Goal: Task Accomplishment & Management: Complete application form

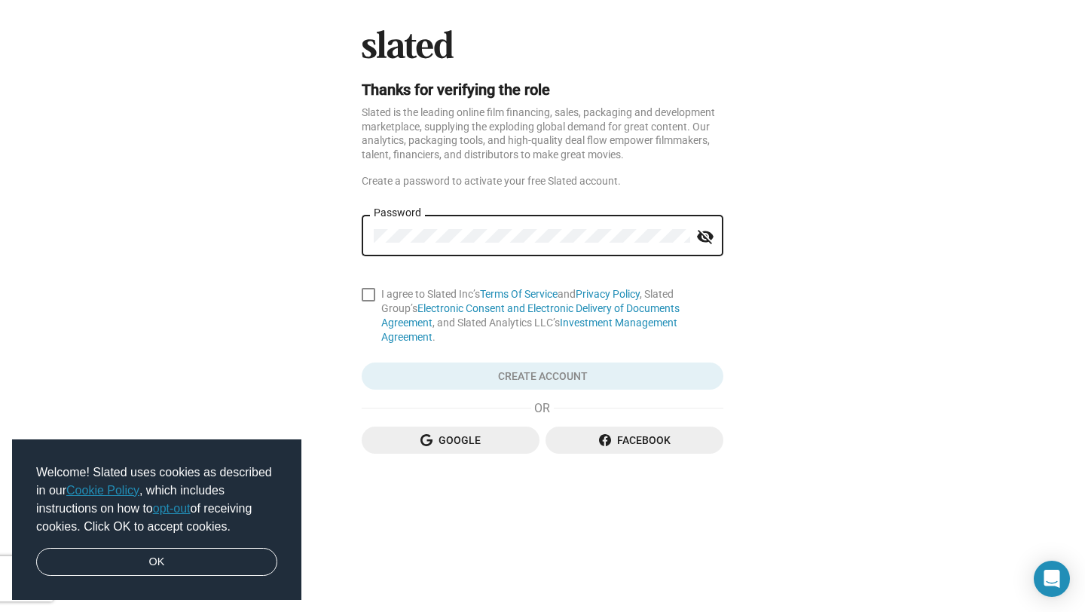
click at [705, 239] on mat-icon "visibility_off" at bounding box center [705, 236] width 18 height 23
click at [371, 292] on span at bounding box center [369, 295] width 14 height 14
click at [369, 301] on input "I agree to Slated Inc’s Terms Of Service and Privacy Policy , Slated Group’s El…" at bounding box center [368, 301] width 1 height 1
checkbox input "true"
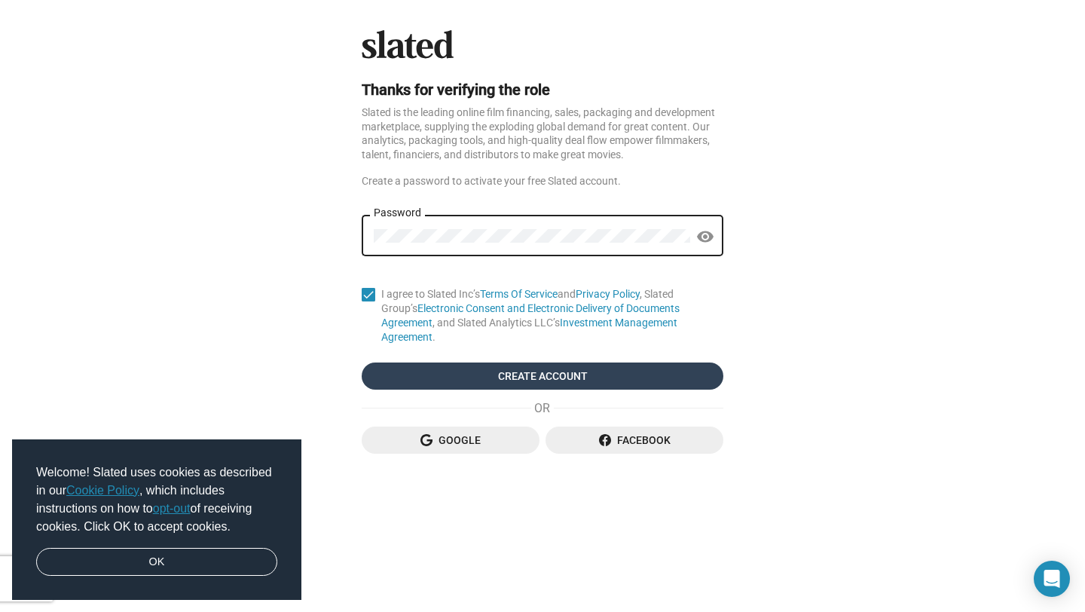
click at [546, 363] on span "Create Account" at bounding box center [543, 376] width 338 height 27
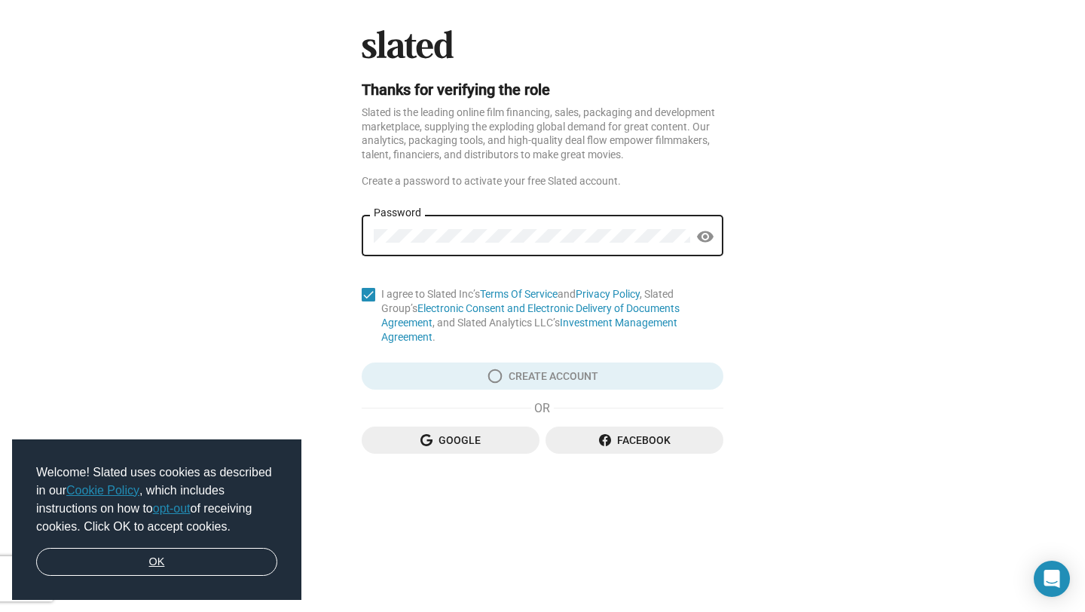
click at [194, 562] on link "OK" at bounding box center [156, 562] width 241 height 29
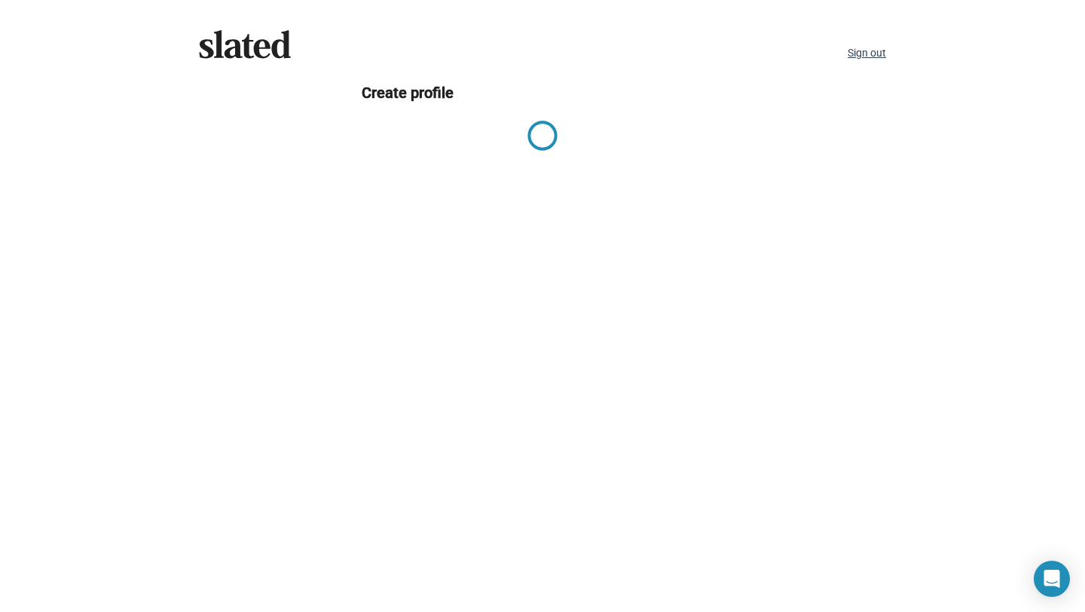
click at [868, 49] on link "Sign out" at bounding box center [867, 53] width 38 height 12
